Goal: Task Accomplishment & Management: Manage account settings

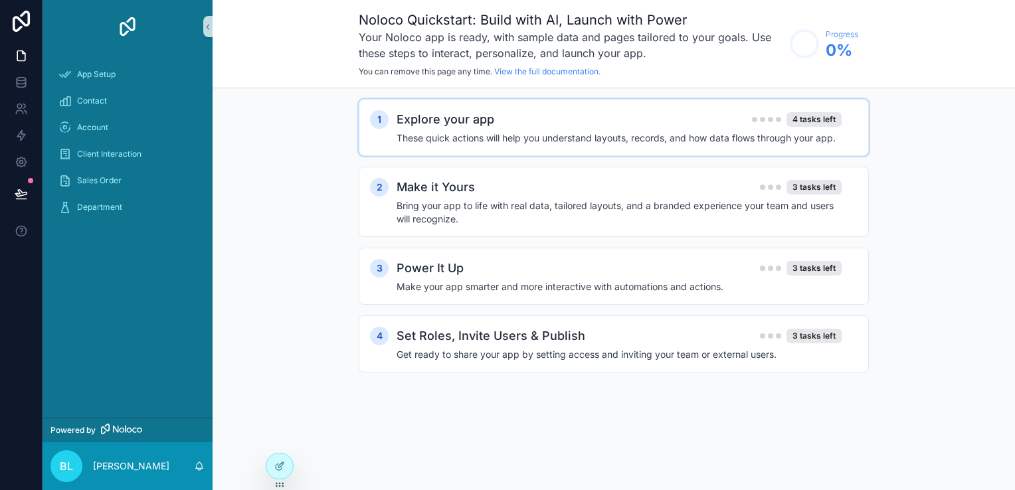
click at [618, 150] on div "1 Explore your app 4 tasks left These quick actions will help you understand la…" at bounding box center [614, 127] width 510 height 57
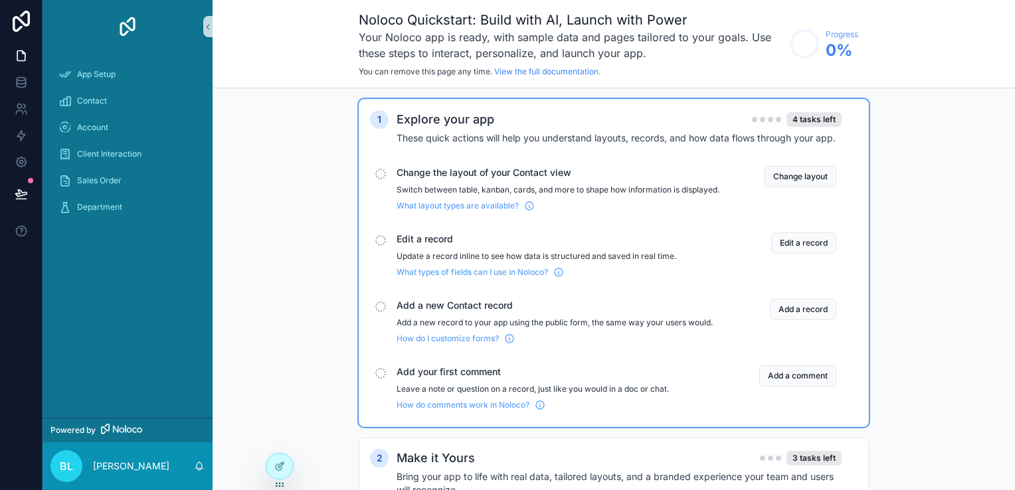
scroll to position [199, 0]
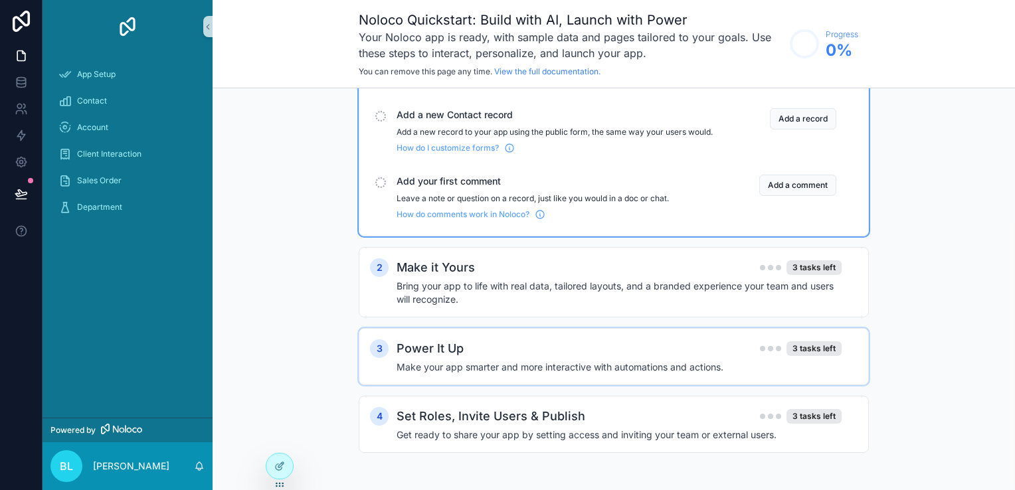
click at [644, 370] on h4 "Make your app smarter and more interactive with automations and actions." at bounding box center [619, 367] width 445 height 13
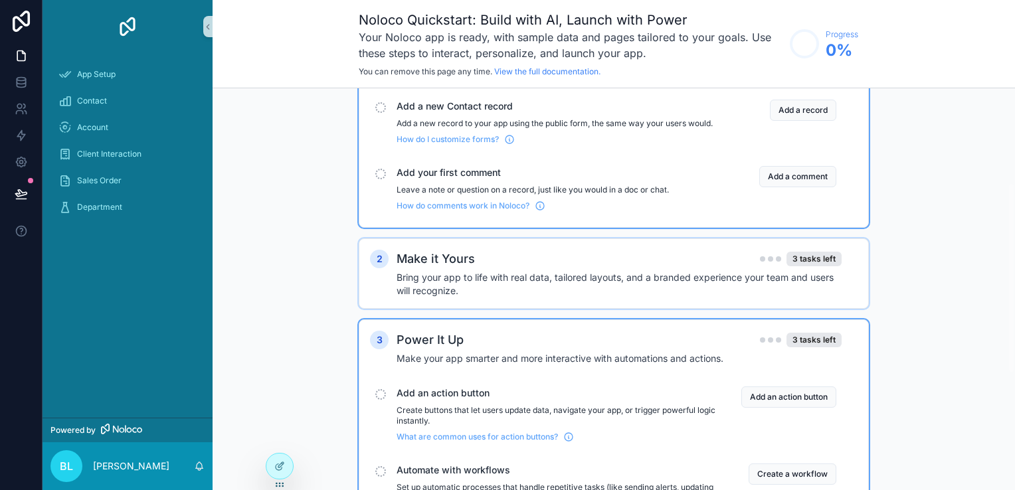
click at [559, 268] on div "Make it Yours 3 tasks left" at bounding box center [619, 259] width 445 height 19
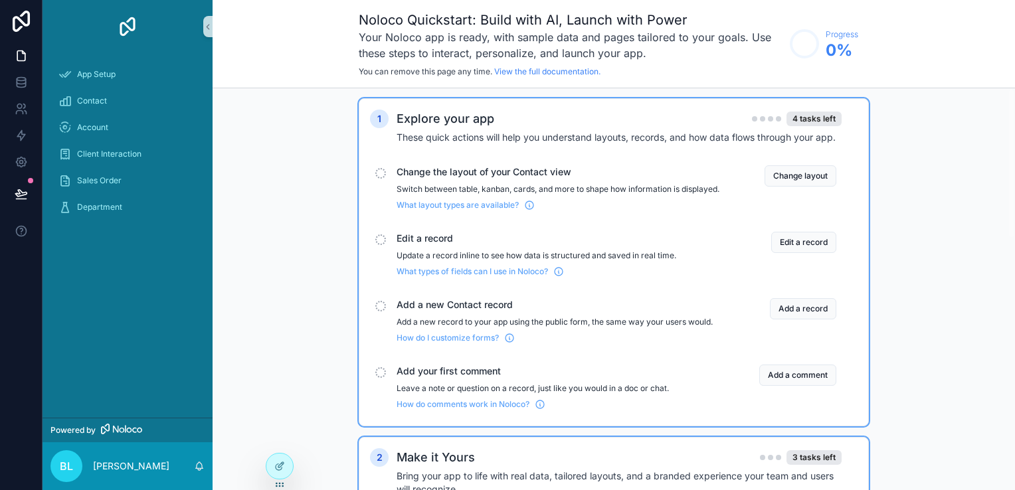
scroll to position [0, 0]
click at [791, 173] on button "Change layout" at bounding box center [801, 176] width 72 height 21
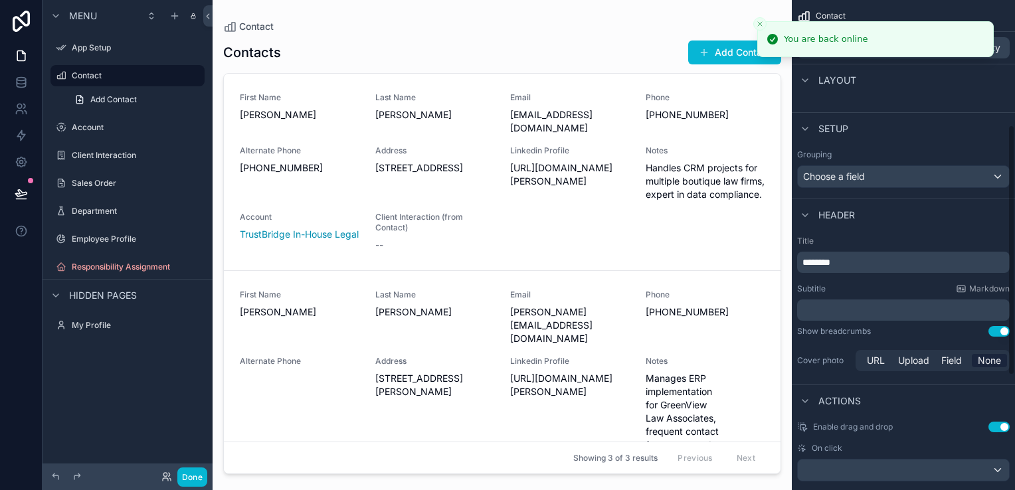
scroll to position [249, 0]
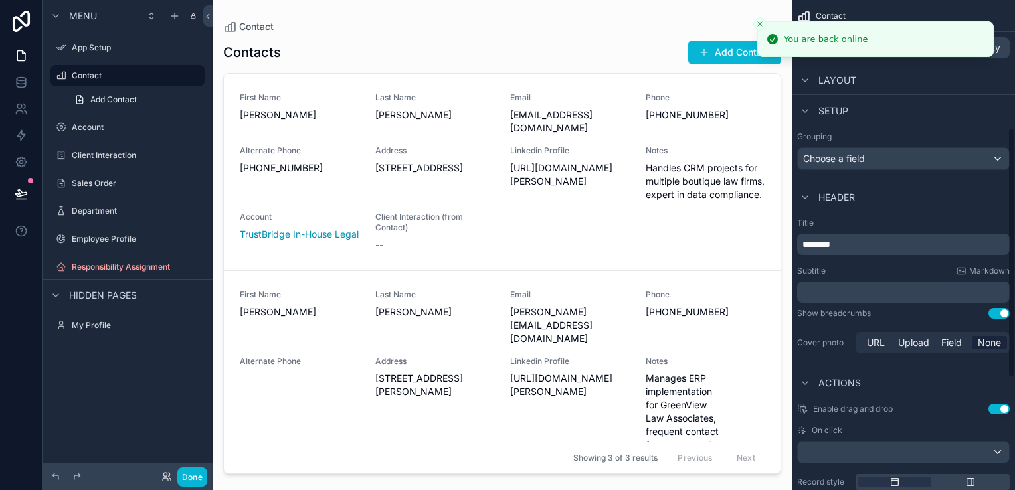
click at [859, 172] on div "Grouping Choose a field" at bounding box center [903, 150] width 223 height 49
click at [683, 191] on div "scrollable content" at bounding box center [502, 237] width 579 height 474
click at [683, 191] on span "Handles CRM projects for multiple boutique law firms, expert in data compliance." at bounding box center [706, 181] width 120 height 40
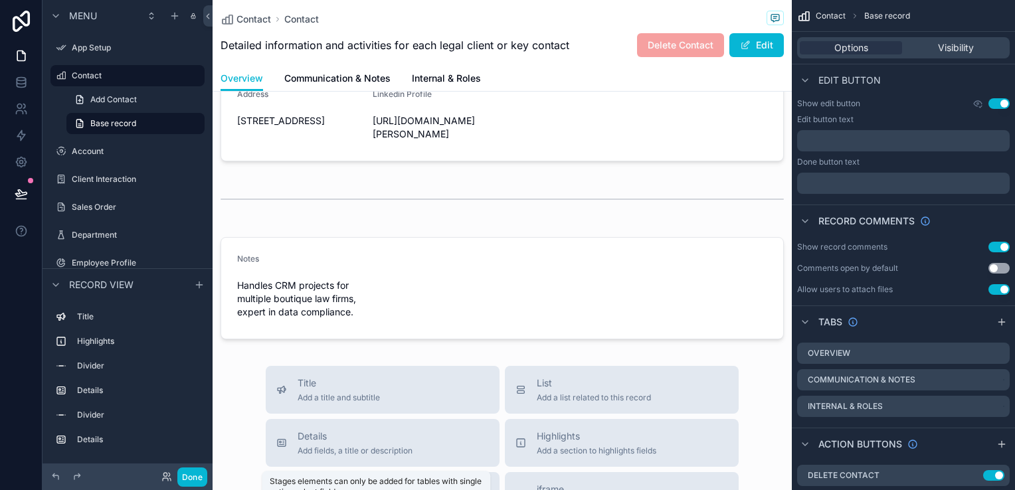
scroll to position [270, 0]
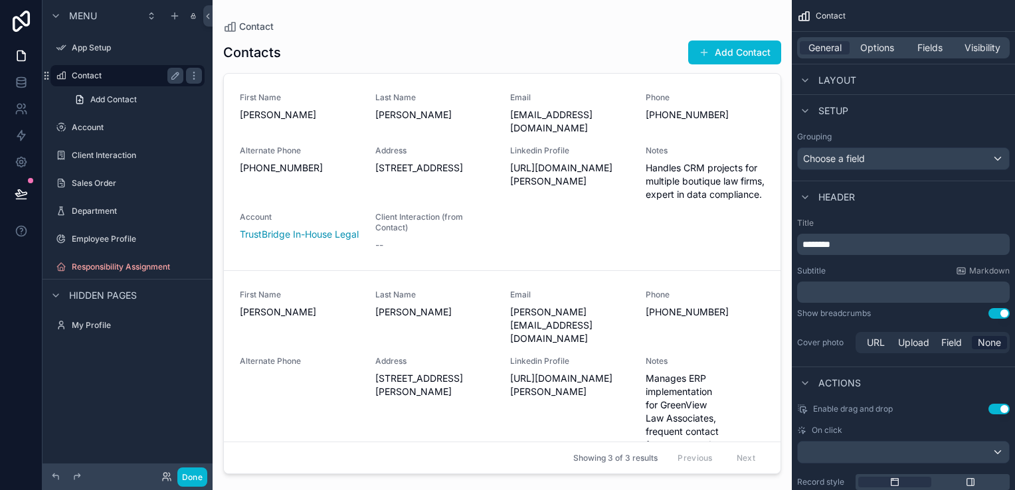
click at [107, 74] on label "Contact" at bounding box center [125, 75] width 106 height 11
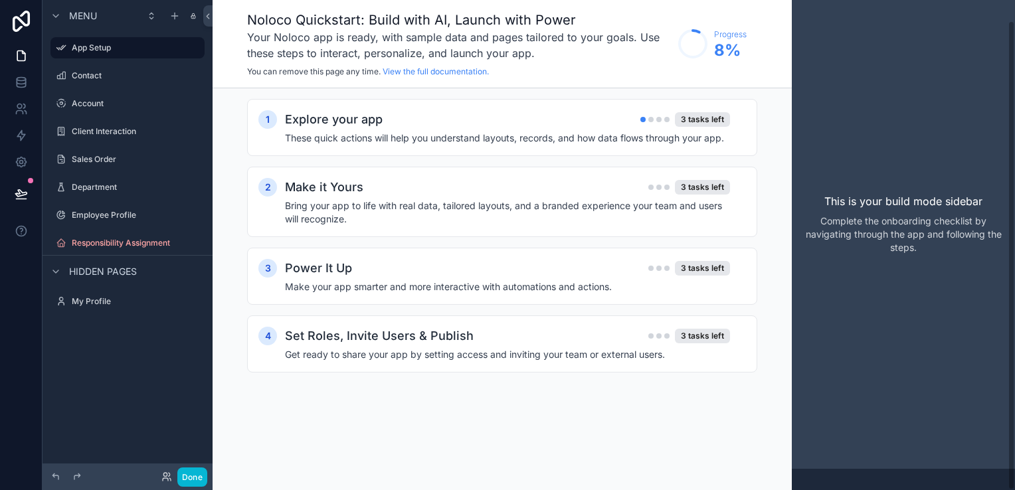
scroll to position [21, 0]
click at [453, 140] on h4 "These quick actions will help you understand layouts, records, and how data flo…" at bounding box center [507, 138] width 445 height 13
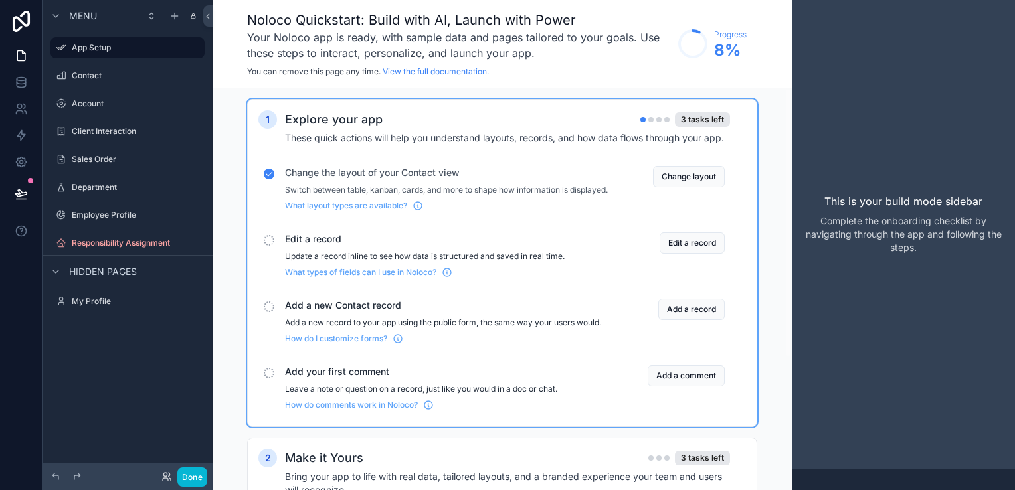
click at [401, 174] on span "Change the layout of your Contact view" at bounding box center [446, 172] width 323 height 13
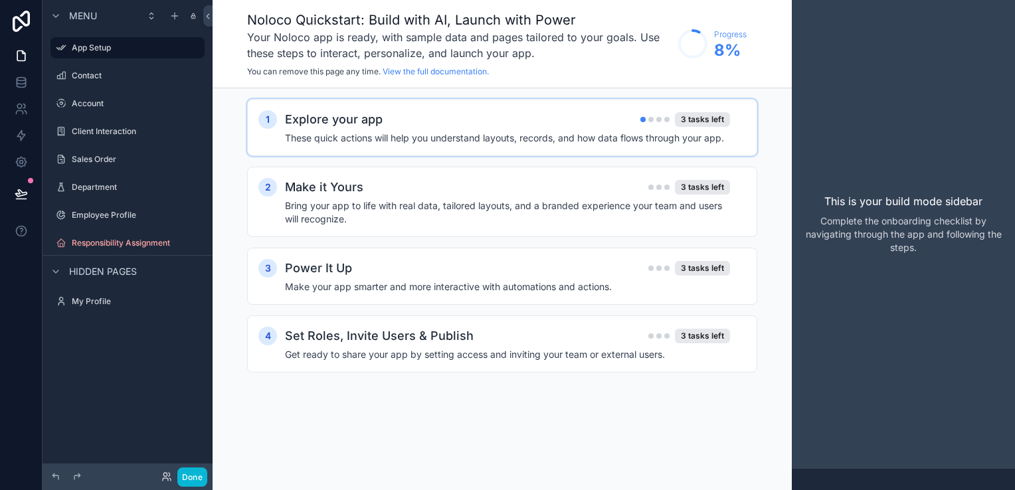
click at [387, 134] on h4 "These quick actions will help you understand layouts, records, and how data flo…" at bounding box center [507, 138] width 445 height 13
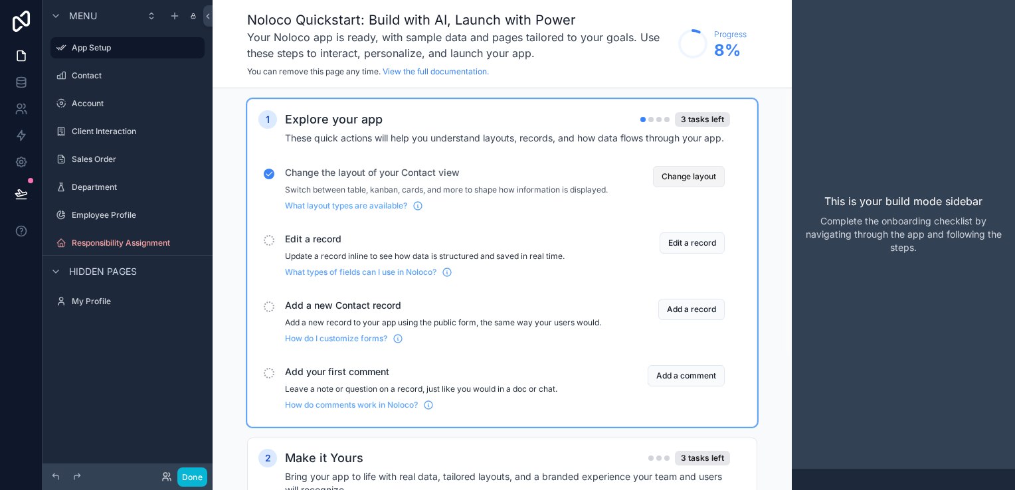
click at [668, 179] on button "Change layout" at bounding box center [689, 176] width 72 height 21
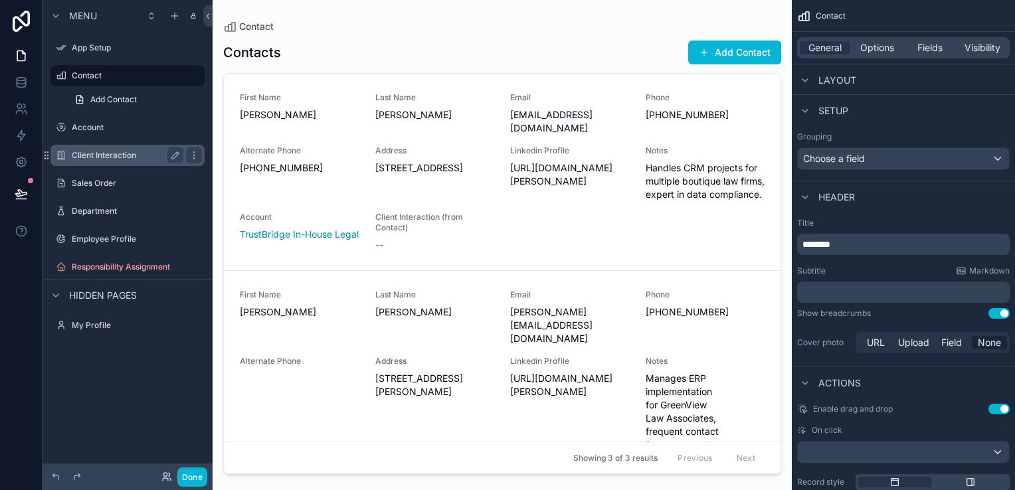
click at [101, 161] on div "Client Interaction" at bounding box center [128, 156] width 112 height 16
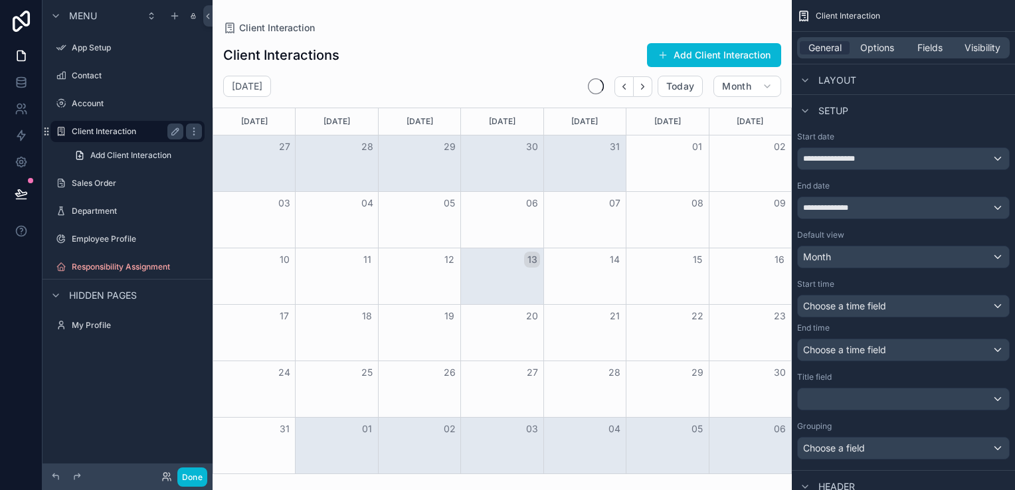
click at [101, 161] on link "Add Client Interaction" at bounding box center [135, 155] width 138 height 21
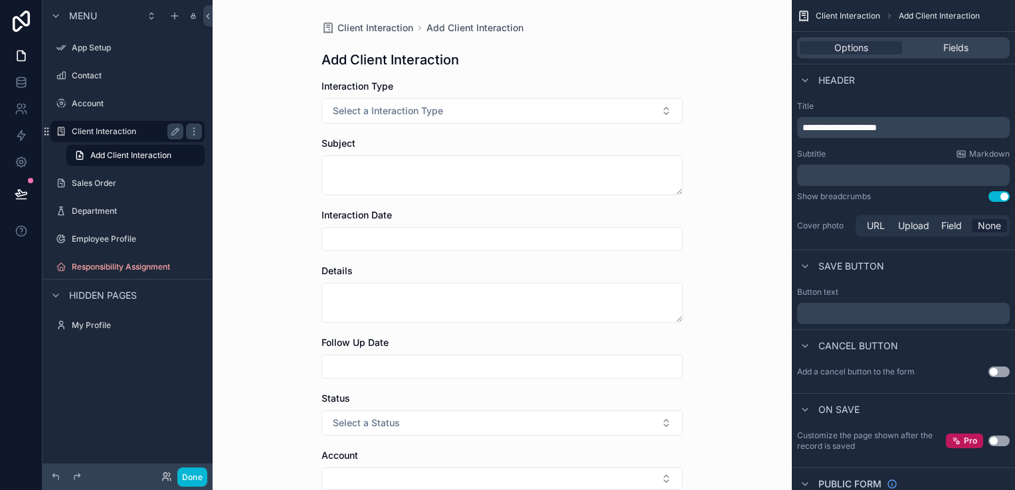
click at [91, 132] on label "Client Interaction" at bounding box center [125, 131] width 106 height 11
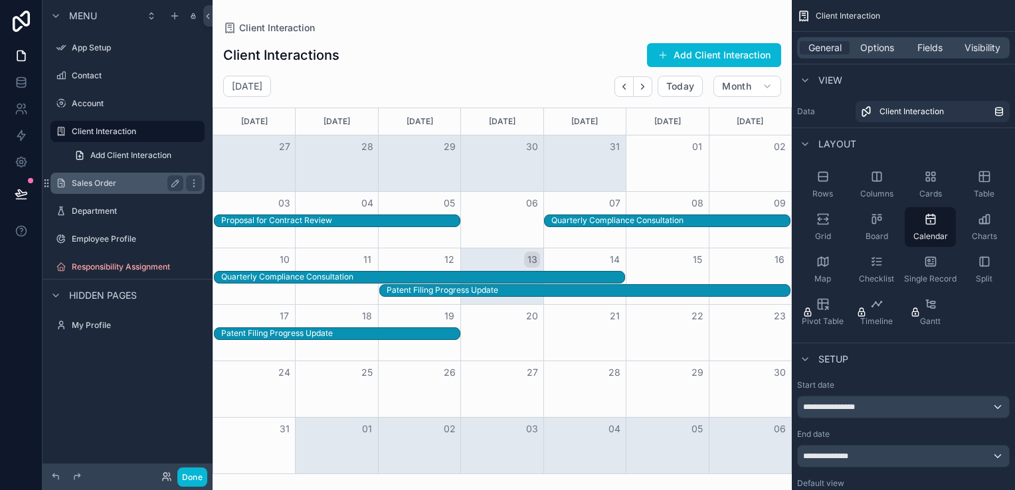
click at [86, 184] on label "Sales Order" at bounding box center [125, 183] width 106 height 11
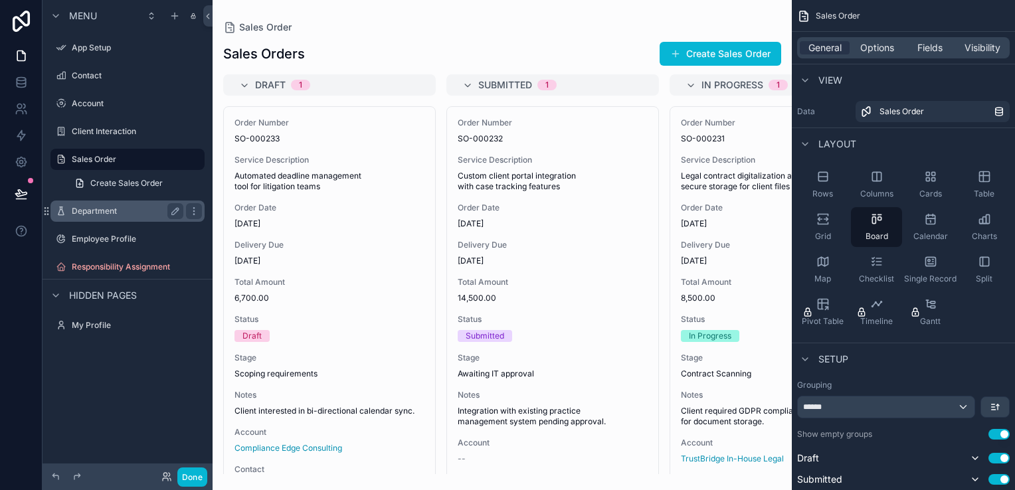
click at [130, 211] on label "Department" at bounding box center [125, 211] width 106 height 11
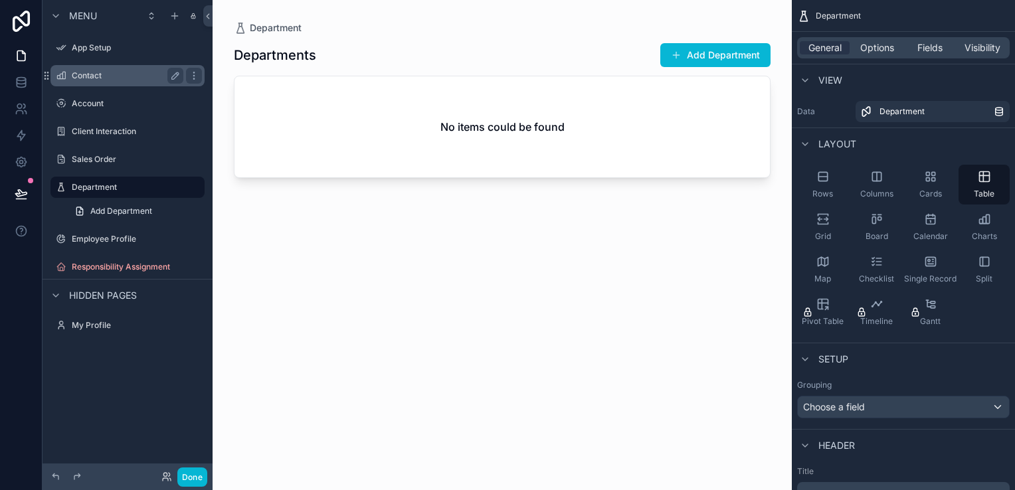
click at [130, 70] on div "Contact" at bounding box center [128, 76] width 112 height 16
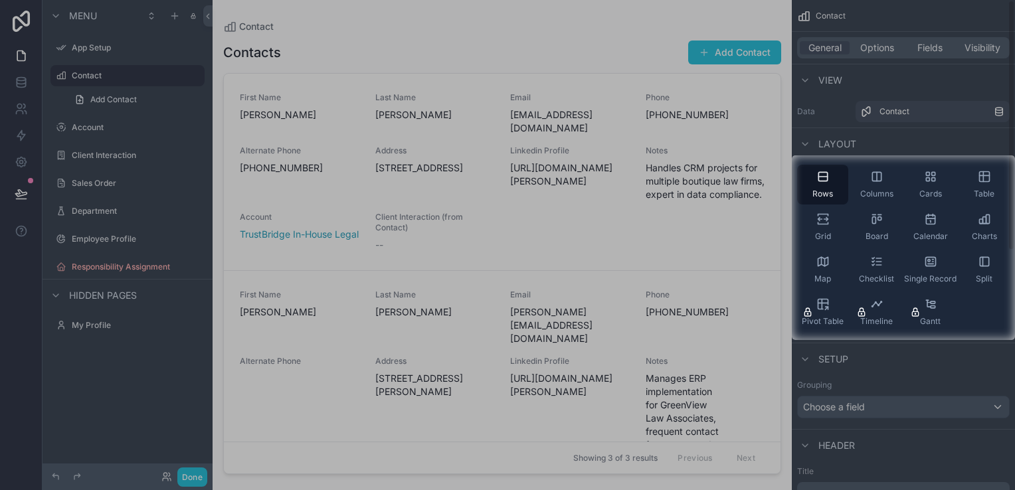
click at [536, 211] on div at bounding box center [396, 247] width 792 height 185
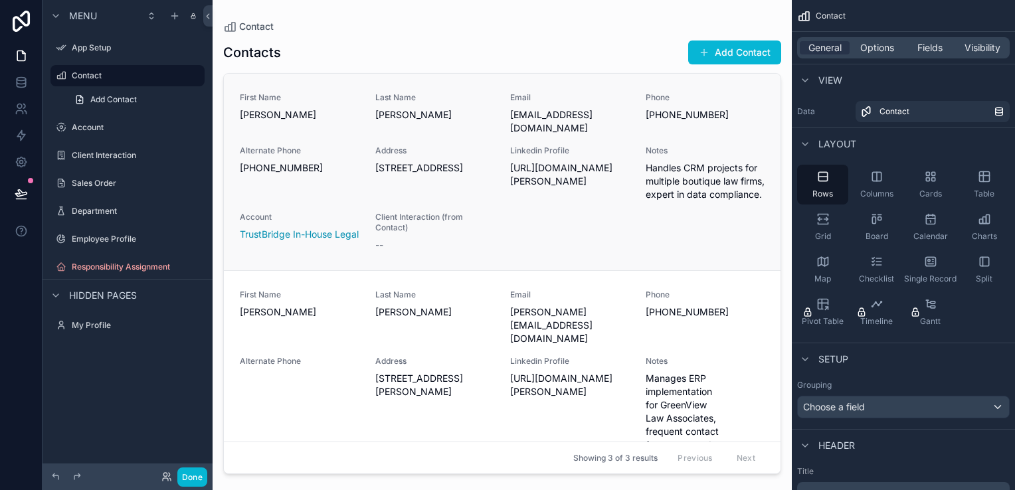
click at [662, 198] on span "Handles CRM projects for multiple boutique law firms, expert in data compliance." at bounding box center [706, 181] width 120 height 40
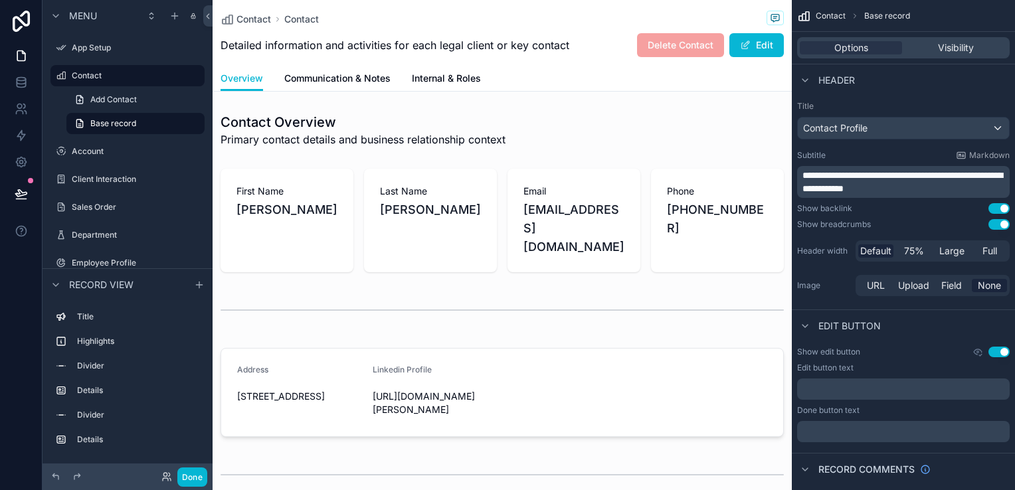
click at [647, 323] on div "Contact Overview Primary contact details and business relationship context Firs…" at bounding box center [502, 364] width 579 height 513
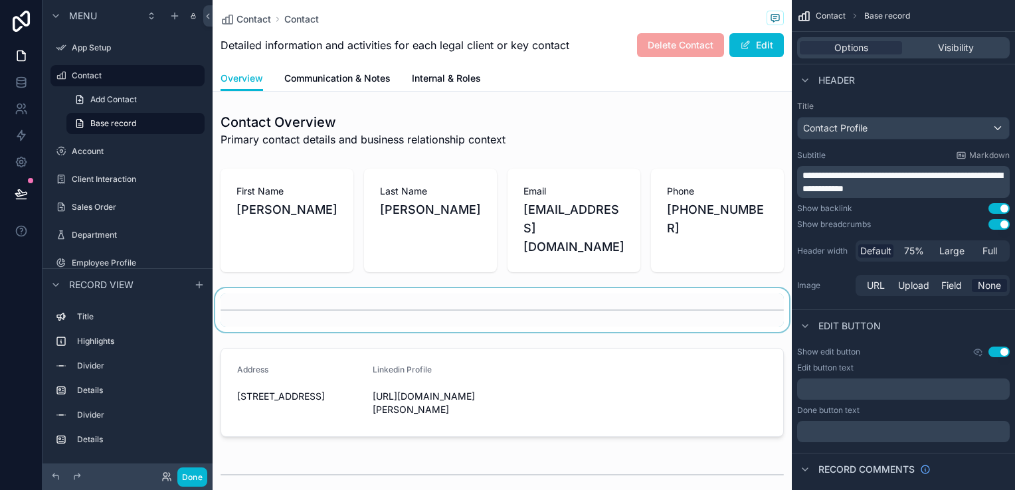
click at [629, 305] on div "scrollable content" at bounding box center [502, 310] width 579 height 44
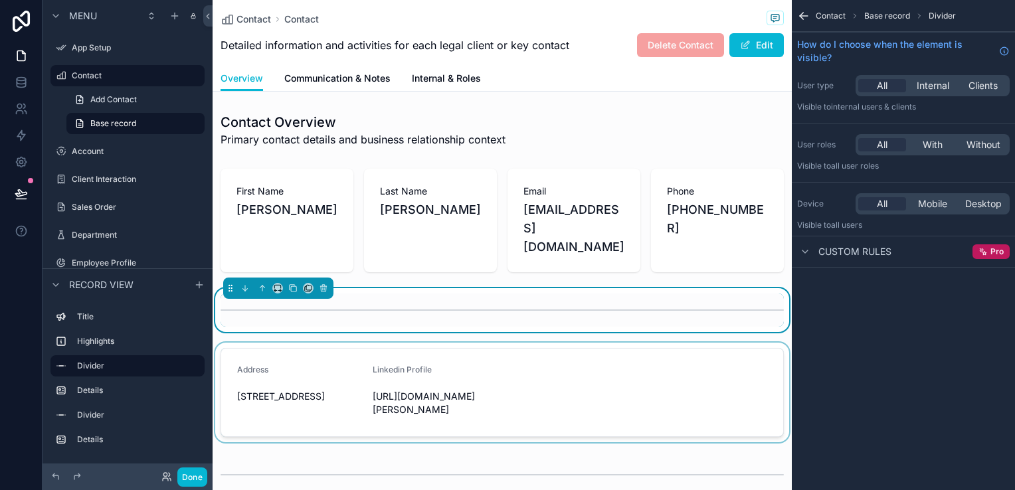
click at [669, 360] on div "scrollable content" at bounding box center [502, 393] width 579 height 100
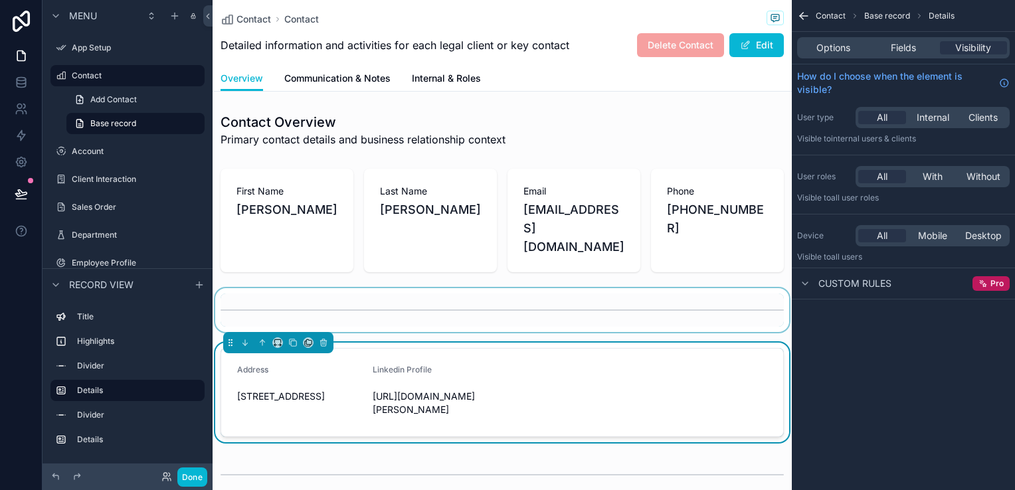
scroll to position [153, 0]
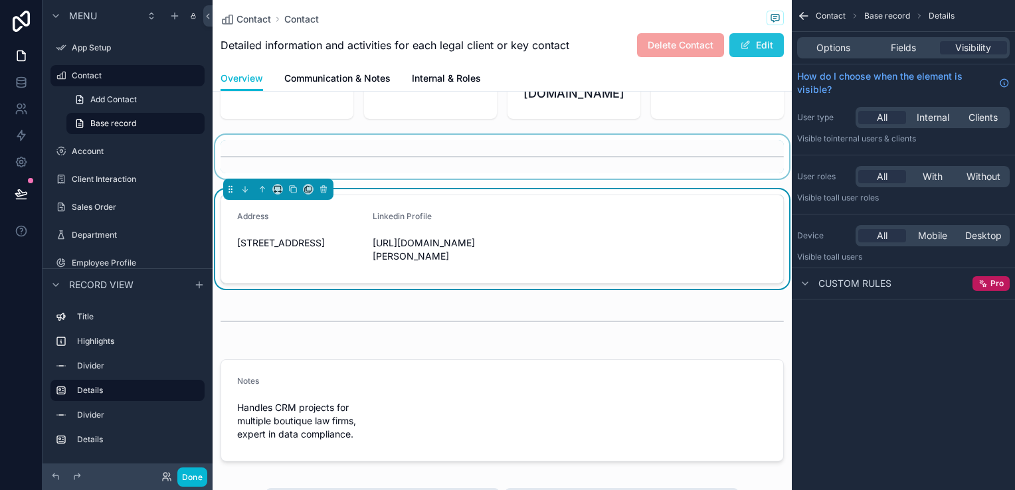
click at [750, 37] on button "Edit" at bounding box center [757, 45] width 54 height 24
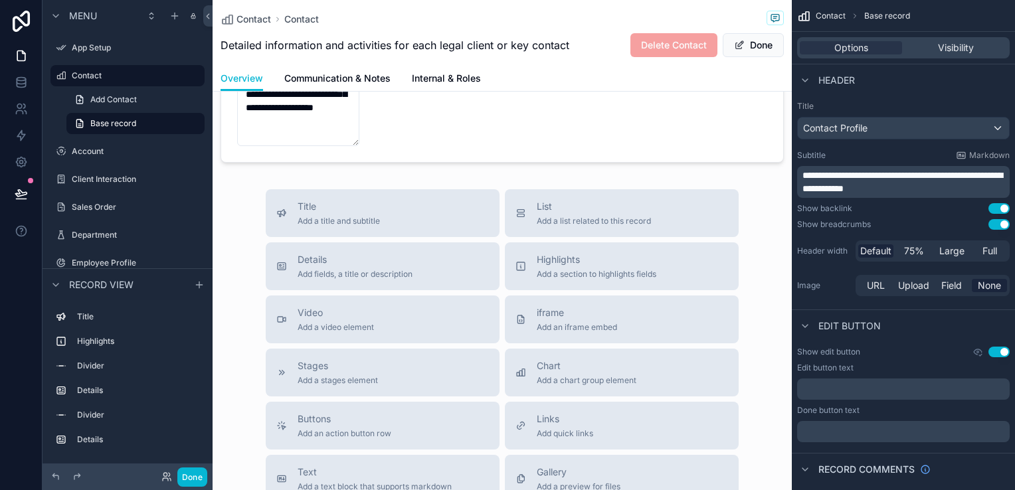
scroll to position [499, 0]
click at [564, 270] on span "Add a section to highlights fields" at bounding box center [597, 275] width 120 height 11
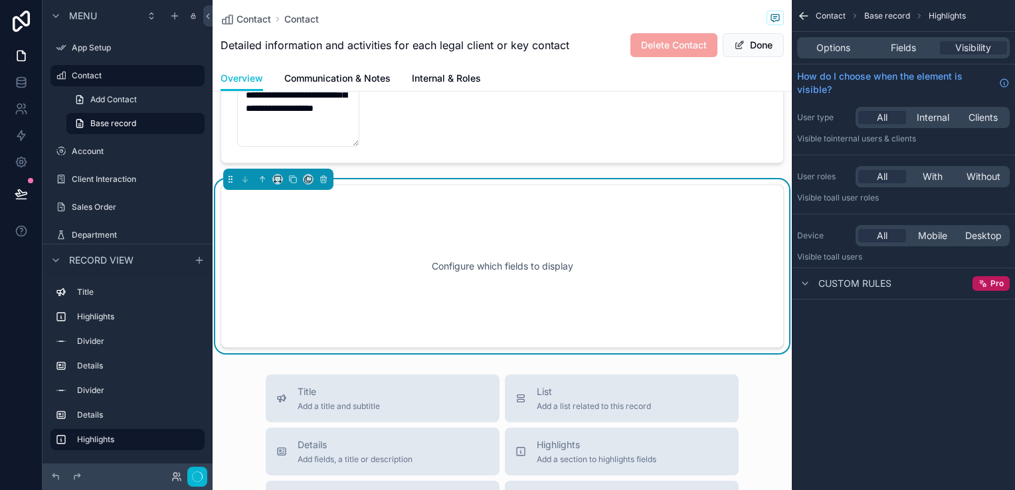
scroll to position [500, 0]
click at [266, 173] on icon "scrollable content" at bounding box center [262, 177] width 9 height 9
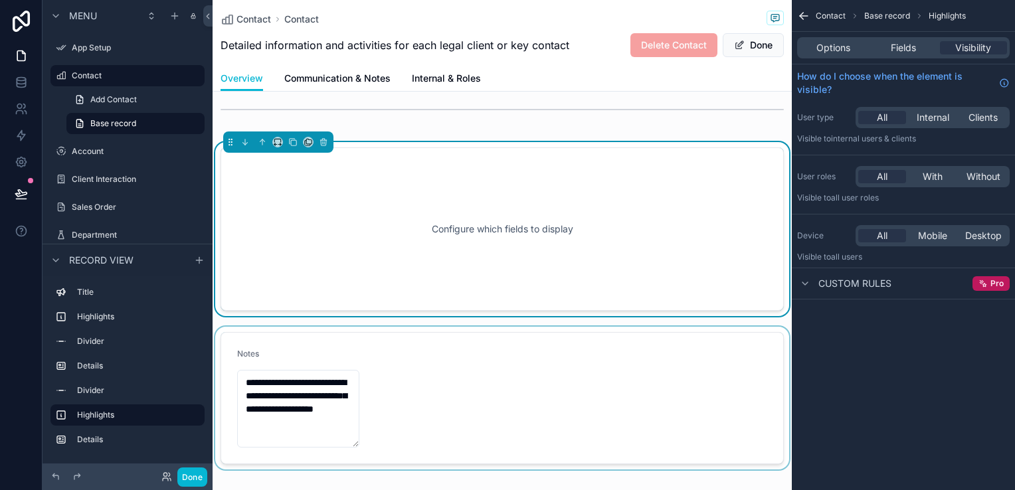
scroll to position [382, 0]
click at [415, 231] on div "Configure which fields to display" at bounding box center [503, 230] width 520 height 120
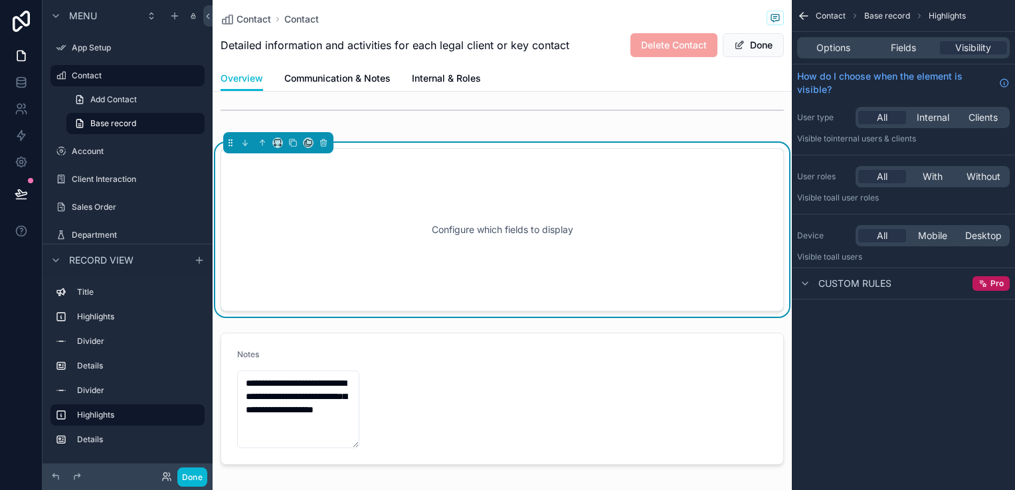
click at [416, 230] on div "Configure which fields to display" at bounding box center [503, 230] width 520 height 120
drag, startPoint x: 416, startPoint y: 230, endPoint x: 372, endPoint y: 230, distance: 43.9
click at [372, 230] on div "Configure which fields to display" at bounding box center [503, 230] width 520 height 120
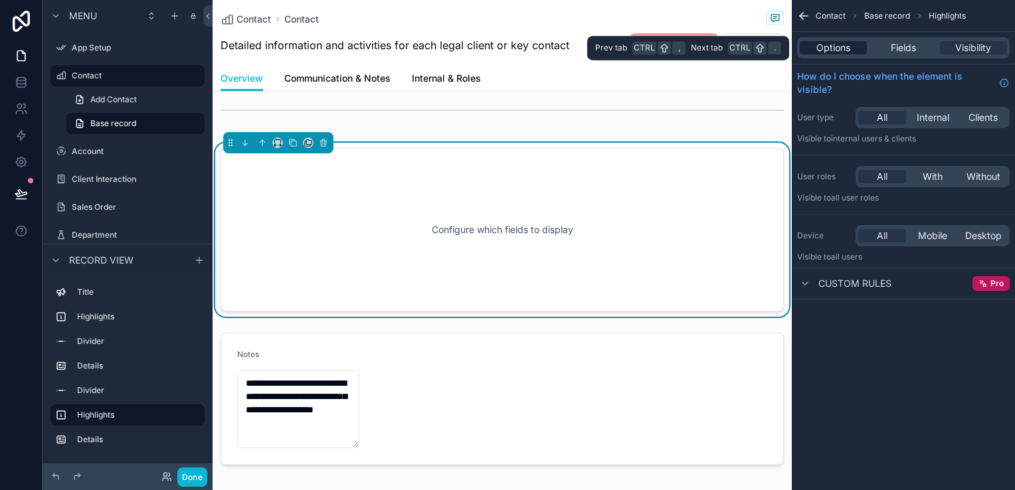
click at [848, 44] on span "Options" at bounding box center [834, 47] width 34 height 13
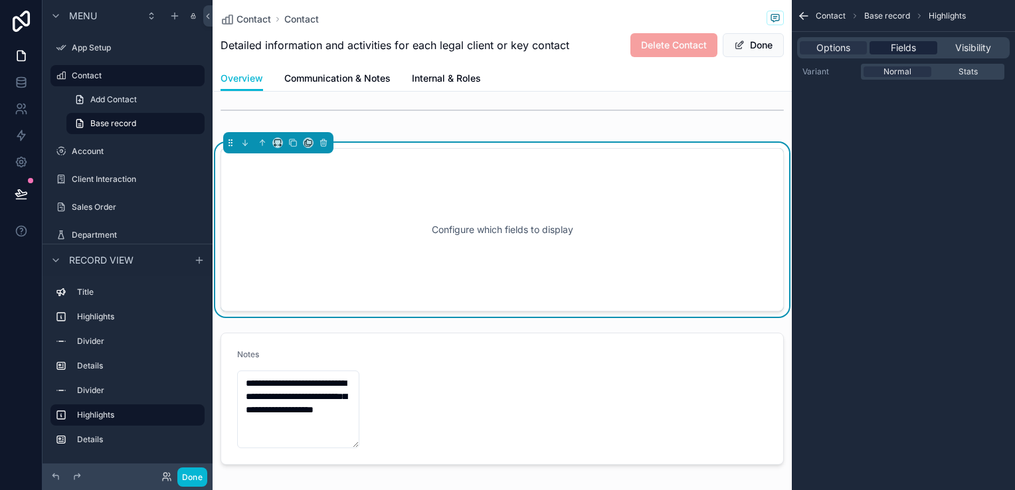
click at [908, 46] on span "Fields" at bounding box center [903, 47] width 25 height 13
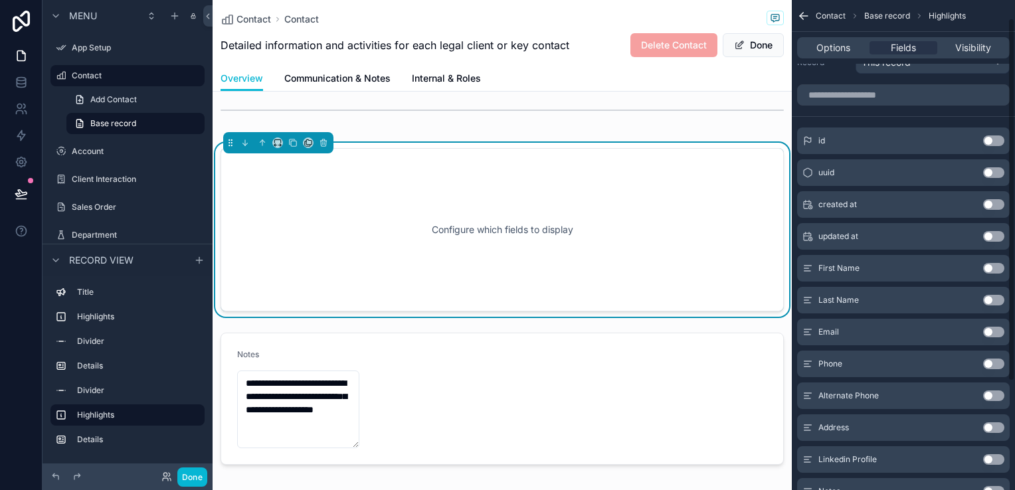
scroll to position [0, 0]
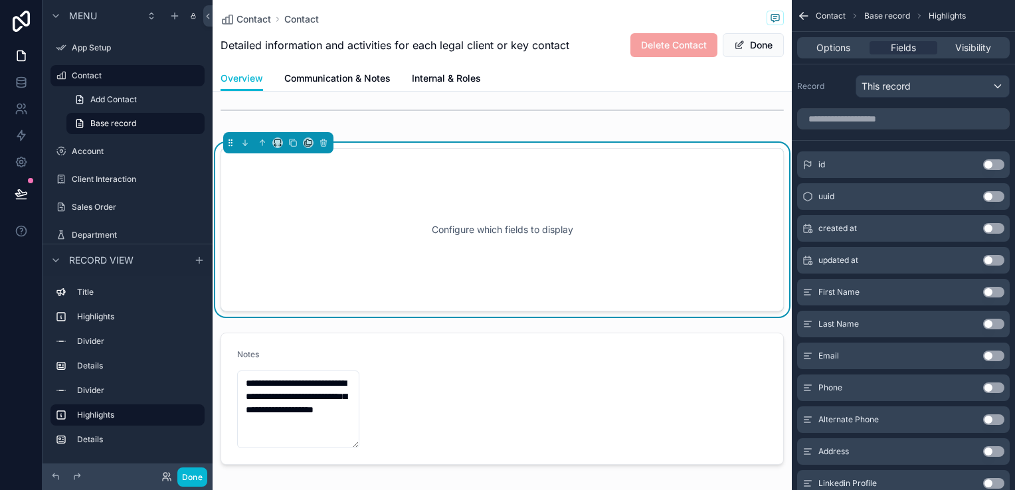
click at [659, 221] on div "Configure which fields to display" at bounding box center [503, 230] width 520 height 120
click at [747, 46] on button "Done" at bounding box center [753, 45] width 61 height 24
